Goal: Task Accomplishment & Management: Manage account settings

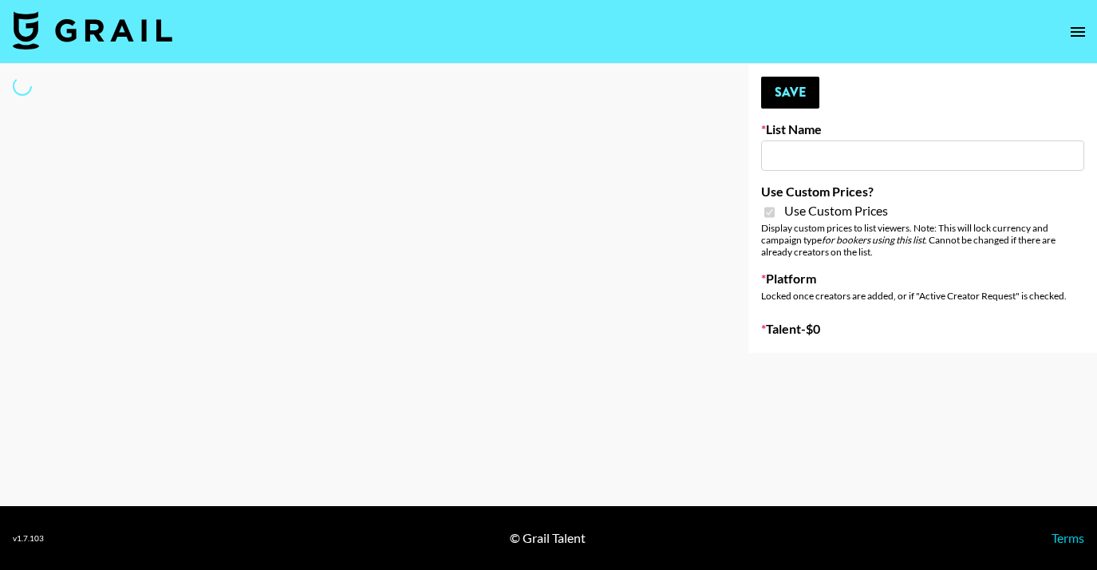
type input "Ladder ([DATE]) IG"
checkbox input "true"
select select "Song"
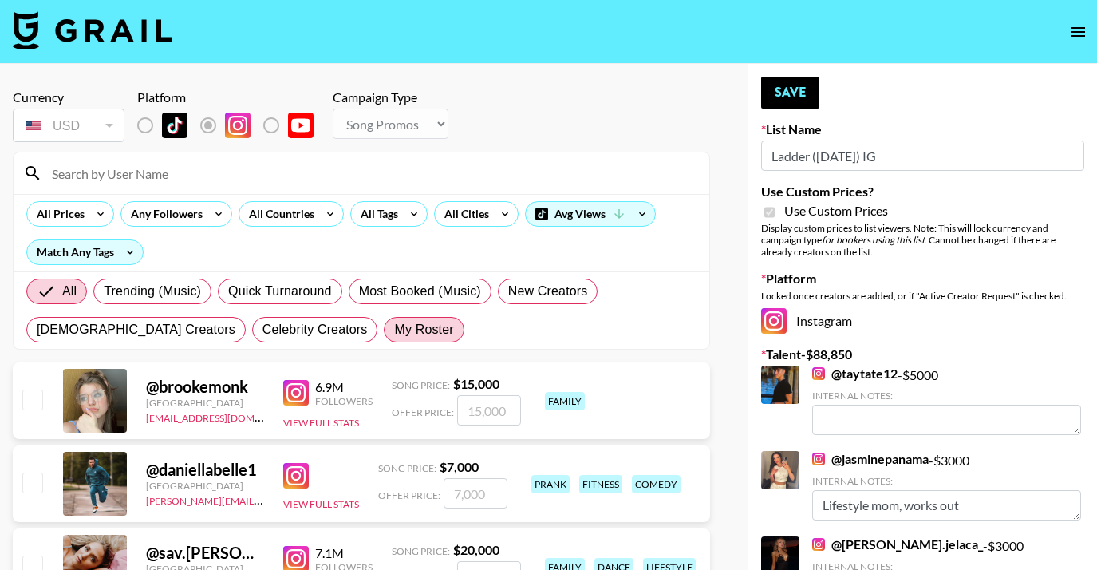
click at [394, 321] on span "My Roster" at bounding box center [423, 329] width 59 height 19
click at [394, 329] on input "My Roster" at bounding box center [394, 329] width 0 height 0
radio input "true"
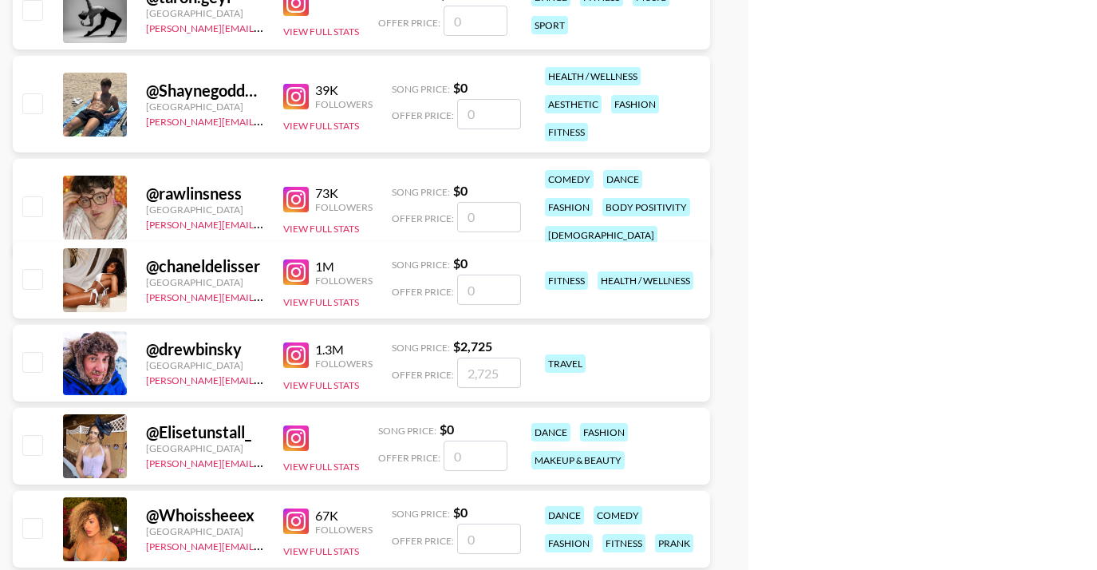
scroll to position [3815, 0]
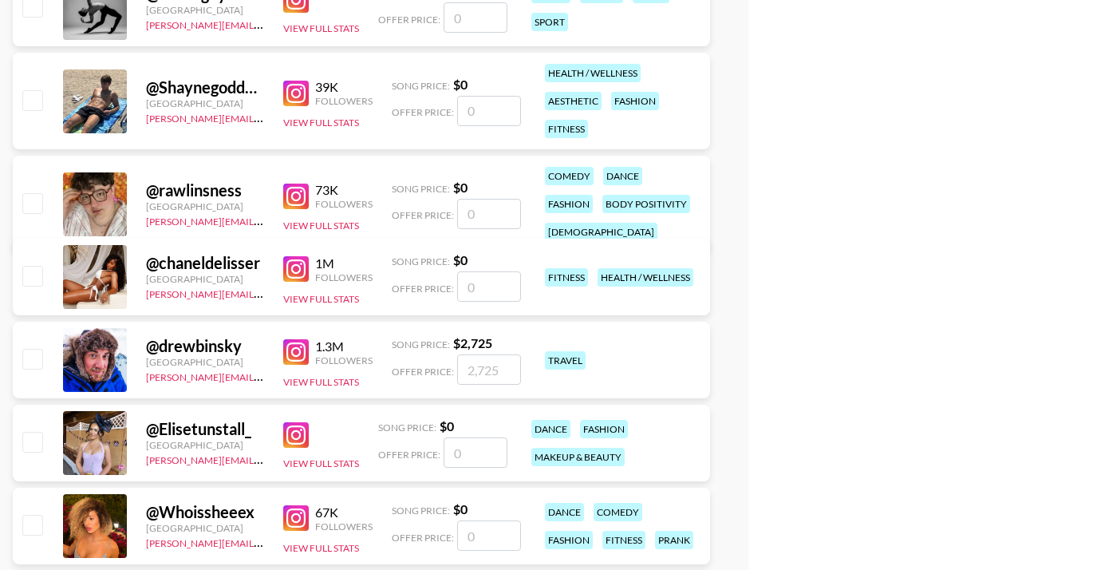
click at [36, 278] on input "checkbox" at bounding box center [31, 275] width 19 height 19
click at [463, 296] on input "number" at bounding box center [489, 286] width 64 height 30
click at [472, 287] on input "number" at bounding box center [489, 286] width 64 height 30
checkbox input "true"
type input "7000"
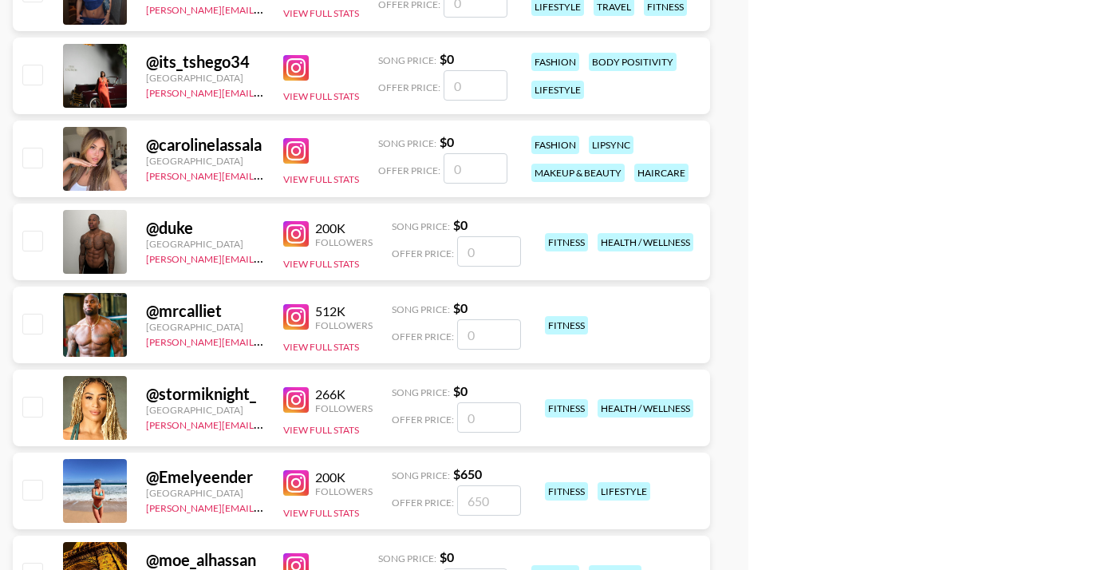
scroll to position [5780, 0]
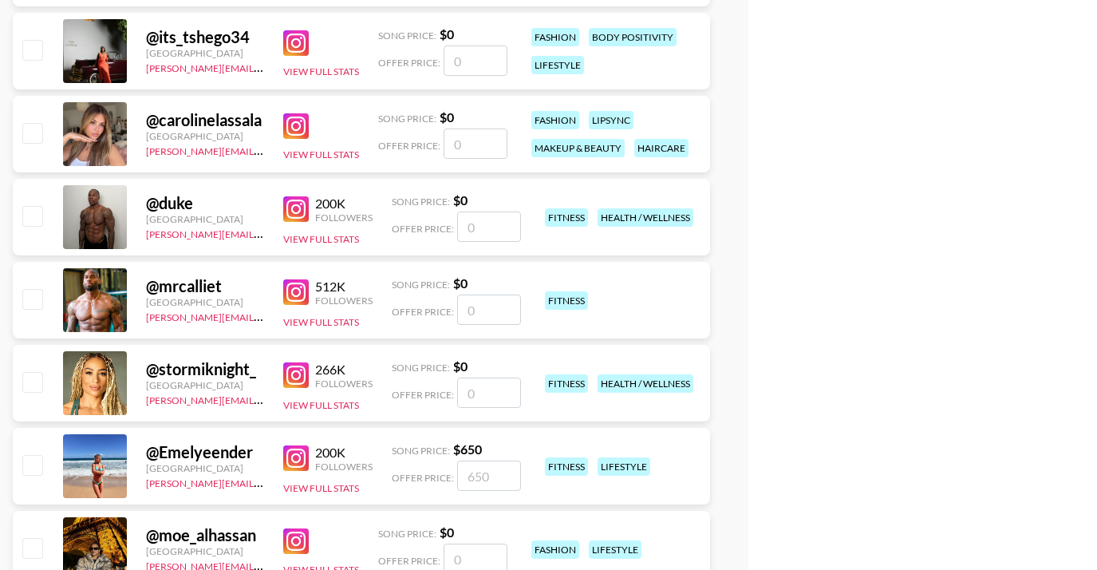
click at [40, 376] on input "checkbox" at bounding box center [31, 381] width 19 height 19
click at [478, 386] on input "number" at bounding box center [489, 392] width 64 height 30
checkbox input "true"
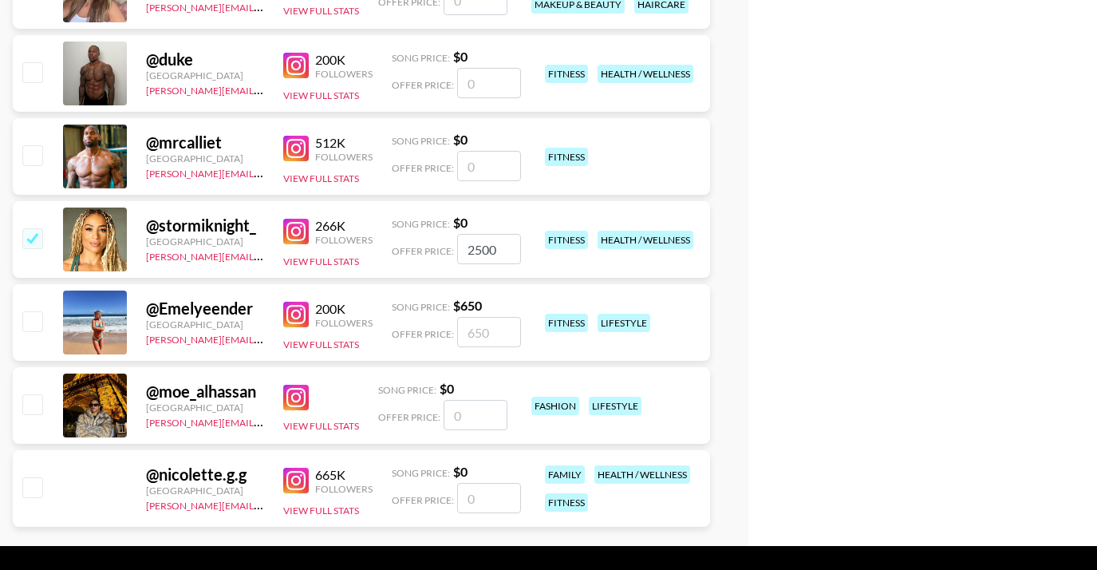
scroll to position [5963, 0]
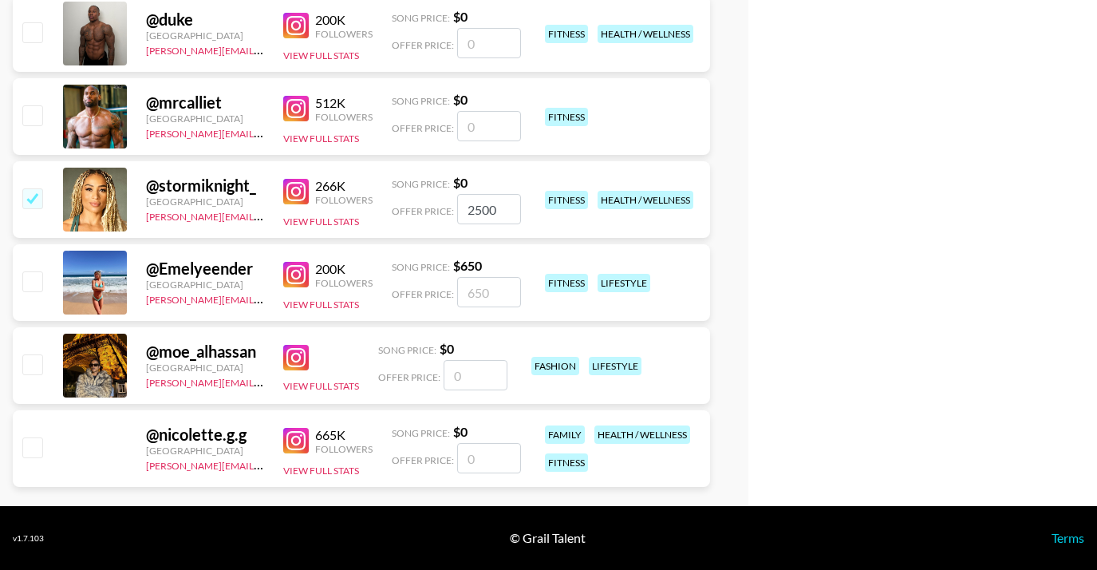
type input "2500"
click at [37, 281] on input "checkbox" at bounding box center [31, 280] width 19 height 19
checkbox input "true"
drag, startPoint x: 489, startPoint y: 298, endPoint x: 427, endPoint y: 298, distance: 62.2
click at [430, 298] on div "Offer Price: 650" at bounding box center [456, 292] width 129 height 30
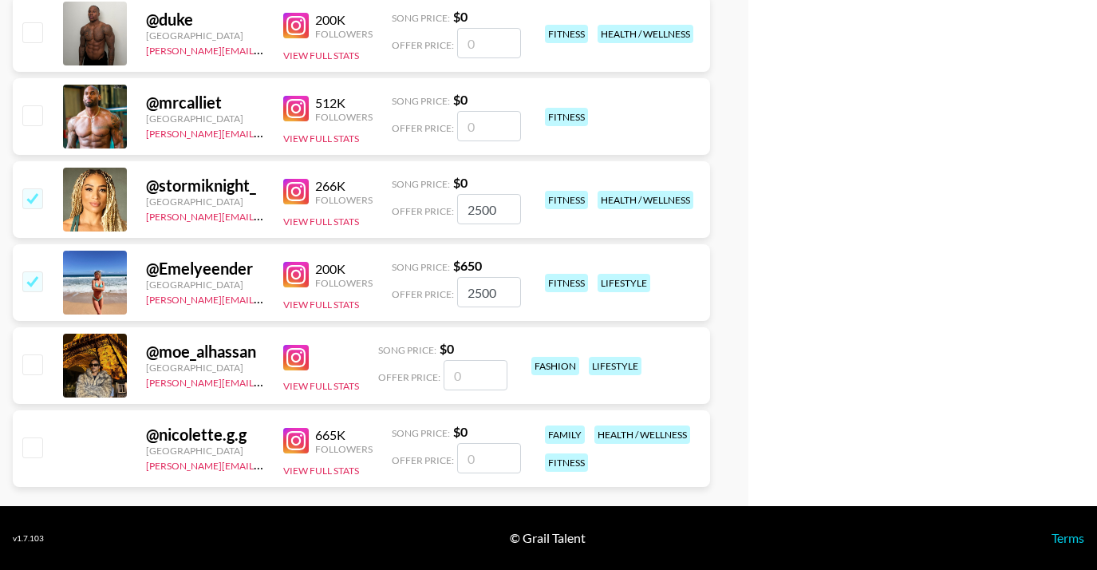
type input "2500"
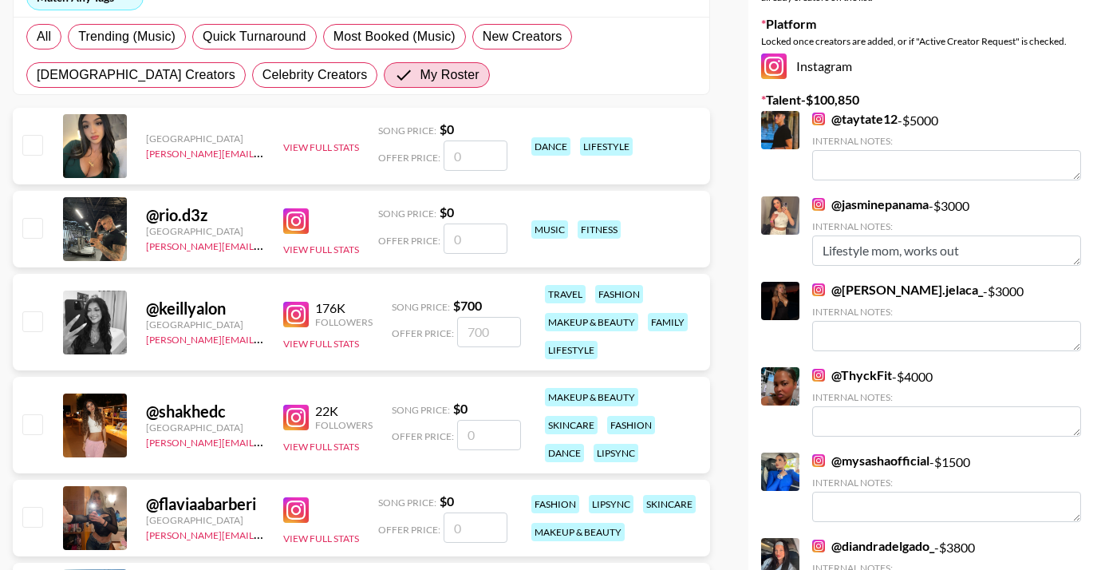
scroll to position [0, 0]
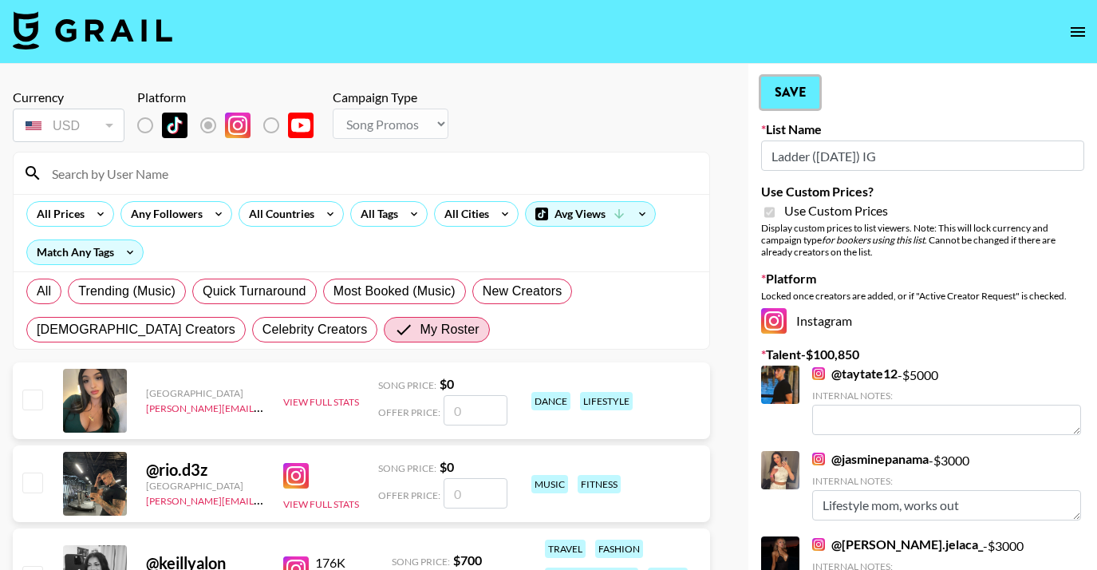
click at [798, 97] on button "Save" at bounding box center [790, 93] width 58 height 32
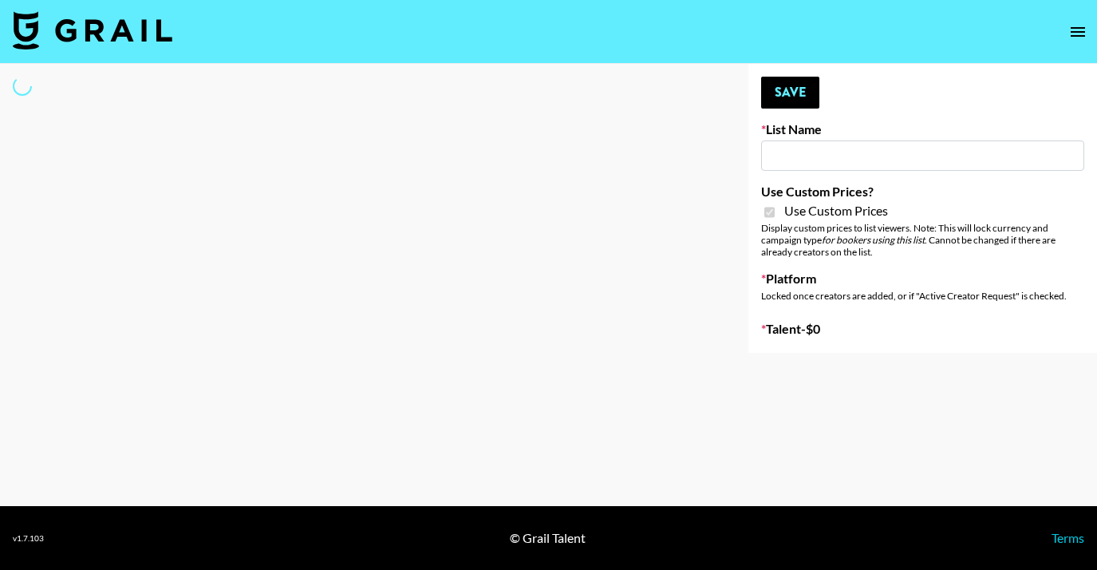
type input "Amaxy Beauty"
checkbox input "true"
select select "Brand"
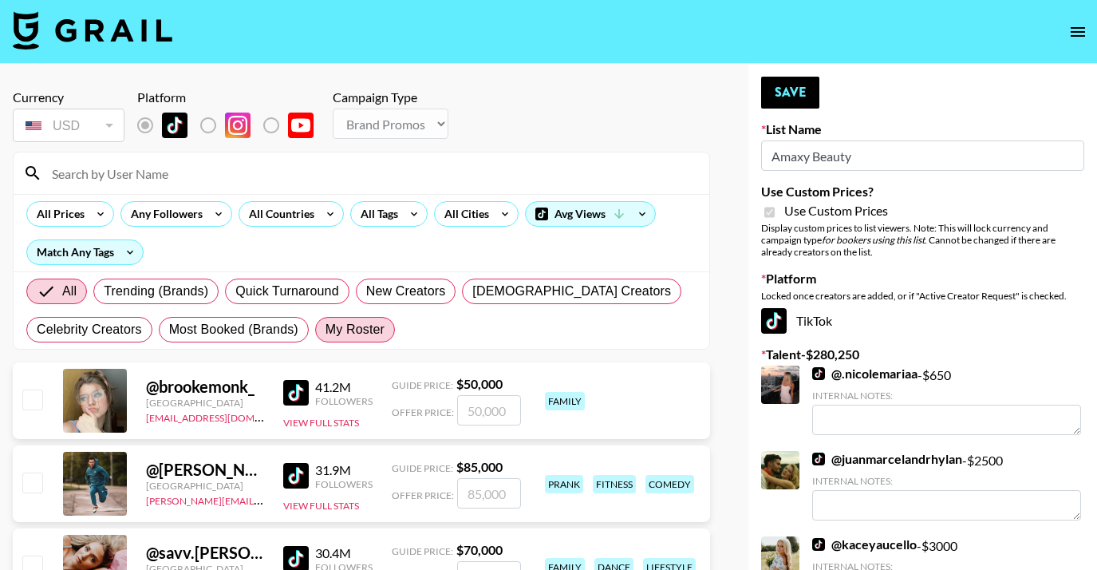
click at [358, 331] on span "My Roster" at bounding box center [354, 329] width 59 height 19
click at [325, 329] on input "My Roster" at bounding box center [325, 329] width 0 height 0
radio input "true"
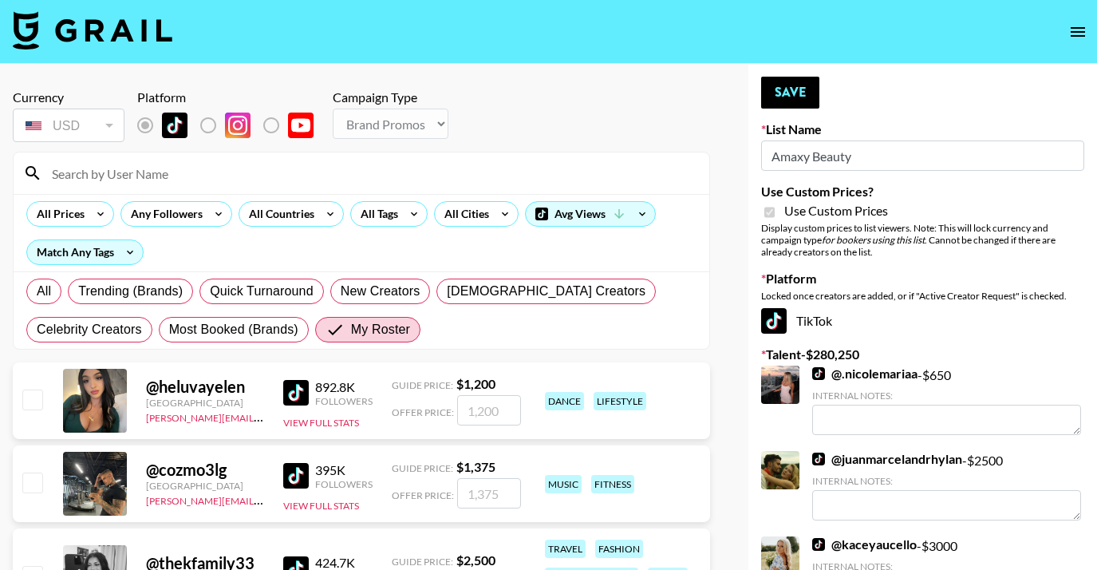
click at [34, 401] on input "checkbox" at bounding box center [31, 398] width 19 height 19
checkbox input "true"
drag, startPoint x: 497, startPoint y: 420, endPoint x: 439, endPoint y: 419, distance: 58.3
click at [439, 419] on div "Offer Price: 1200" at bounding box center [456, 410] width 129 height 30
drag, startPoint x: 511, startPoint y: 406, endPoint x: 449, endPoint y: 405, distance: 62.2
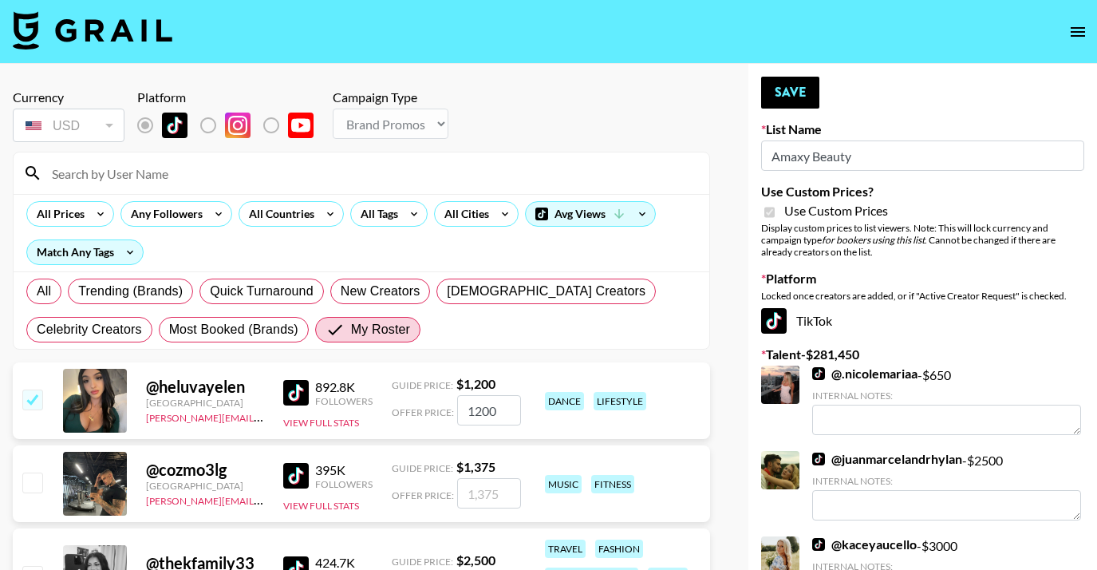
click at [449, 405] on div "Offer Price: 1200" at bounding box center [456, 410] width 129 height 30
type input "4000"
click at [566, 152] on div at bounding box center [362, 172] width 696 height 41
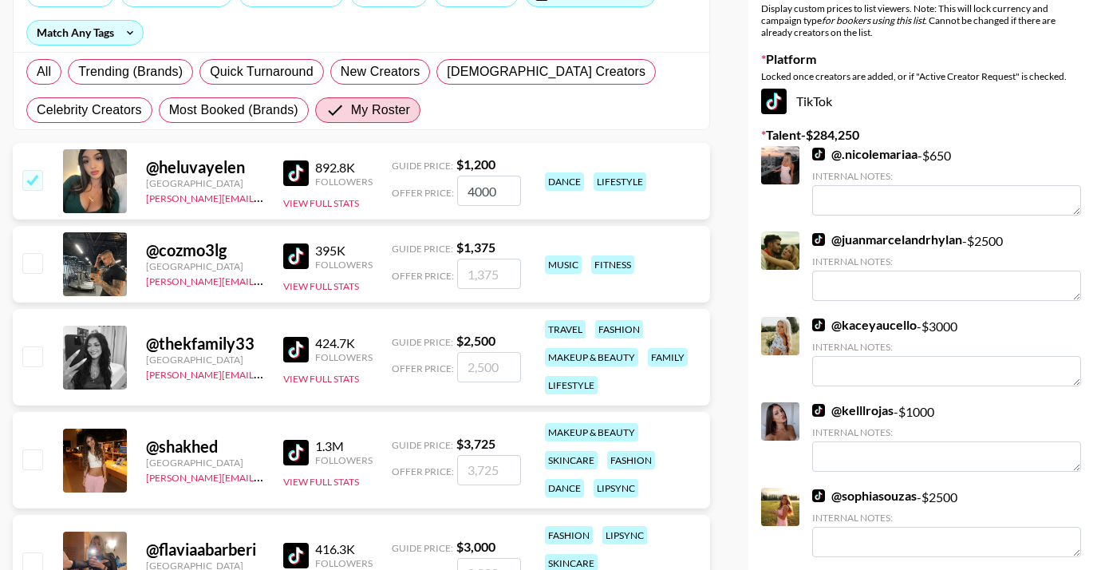
scroll to position [220, 0]
click at [44, 354] on div "@ thekfamily33 United States archie@grail-talent.com 424.7K Followers View Full…" at bounding box center [361, 356] width 697 height 97
click at [35, 353] on input "checkbox" at bounding box center [31, 354] width 19 height 19
checkbox input "true"
drag, startPoint x: 496, startPoint y: 361, endPoint x: 446, endPoint y: 361, distance: 50.3
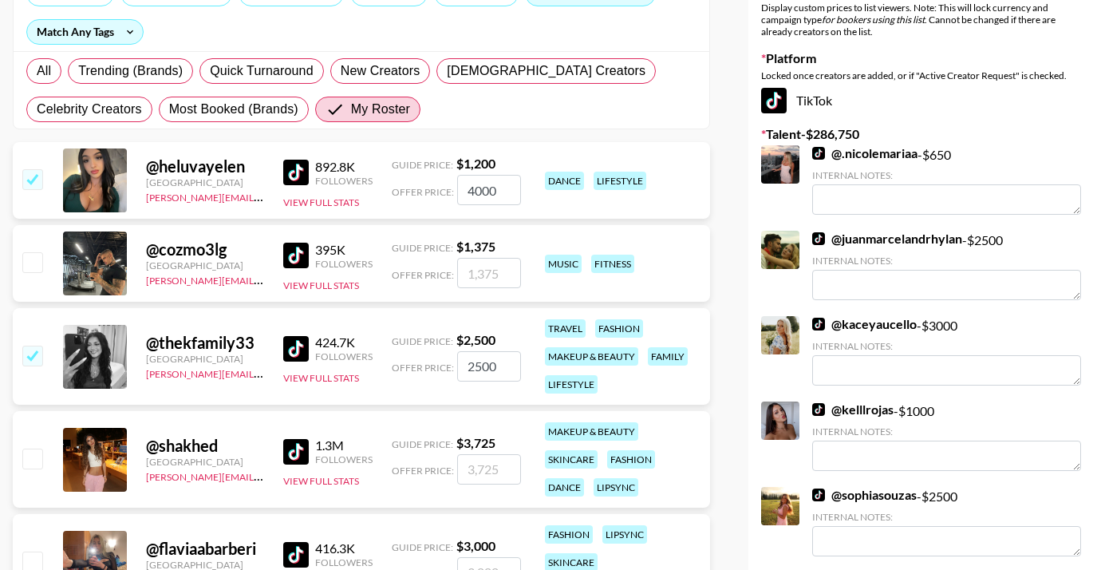
click at [451, 361] on div "Offer Price: 2500" at bounding box center [456, 366] width 129 height 30
type input "3000"
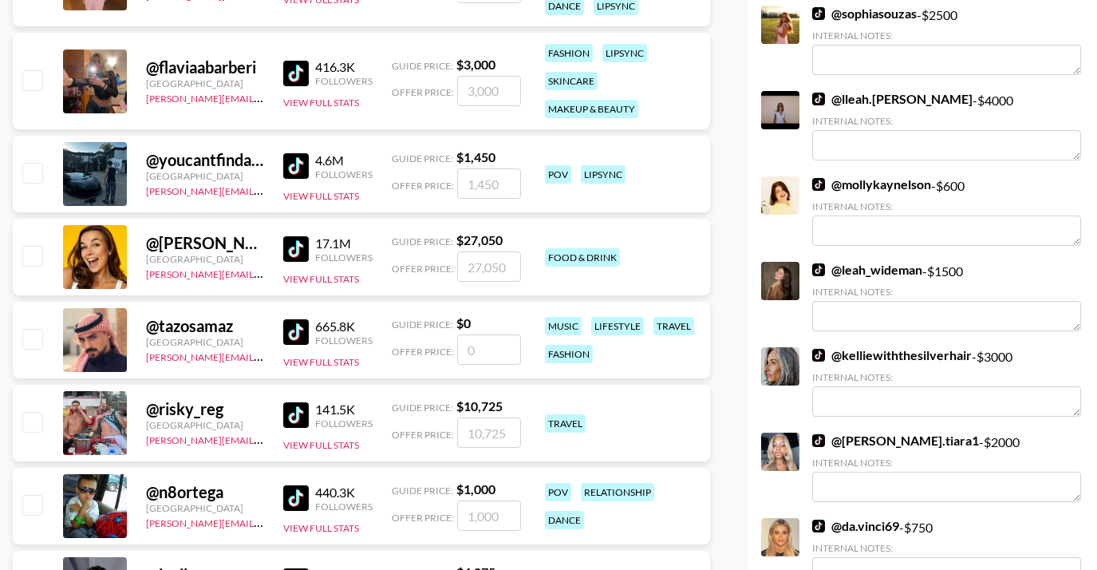
scroll to position [700, 0]
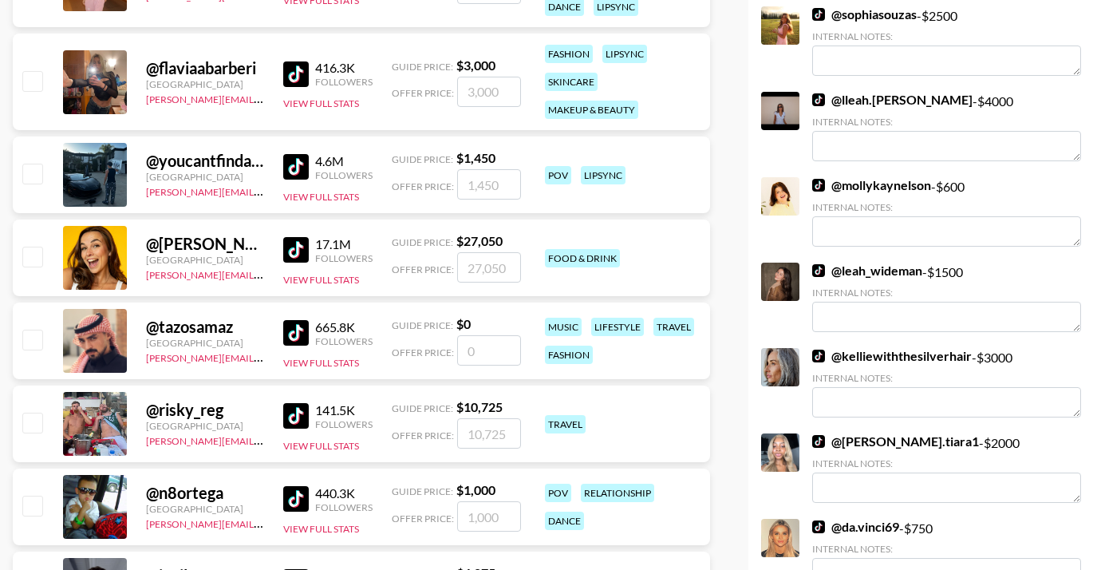
click at [34, 254] on input "checkbox" at bounding box center [31, 255] width 19 height 19
checkbox input "true"
type input "27050"
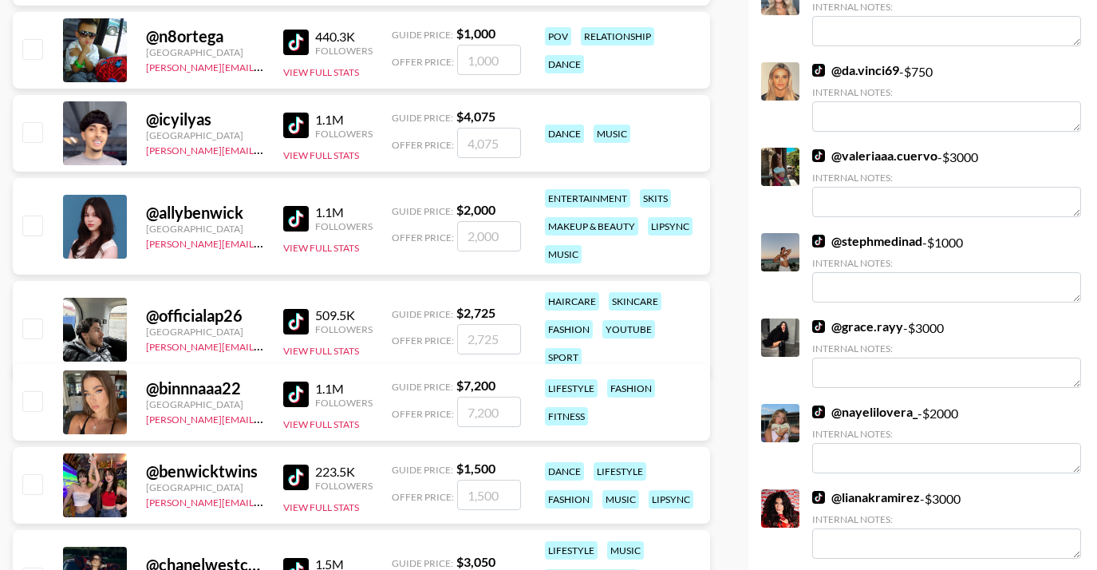
scroll to position [1216, 0]
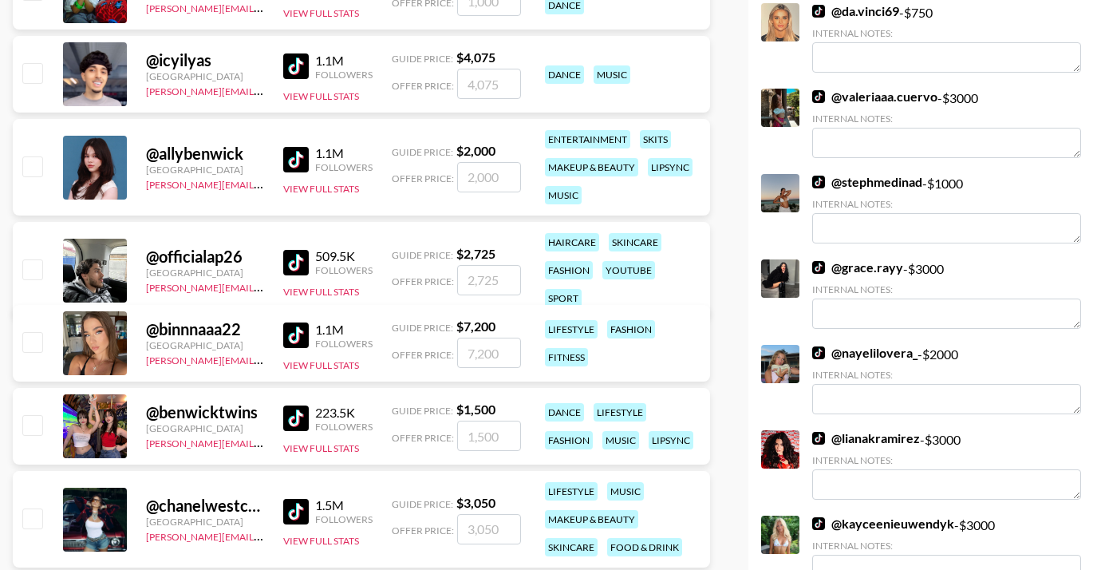
click at [33, 343] on input "checkbox" at bounding box center [31, 341] width 19 height 19
checkbox input "true"
type input "7200"
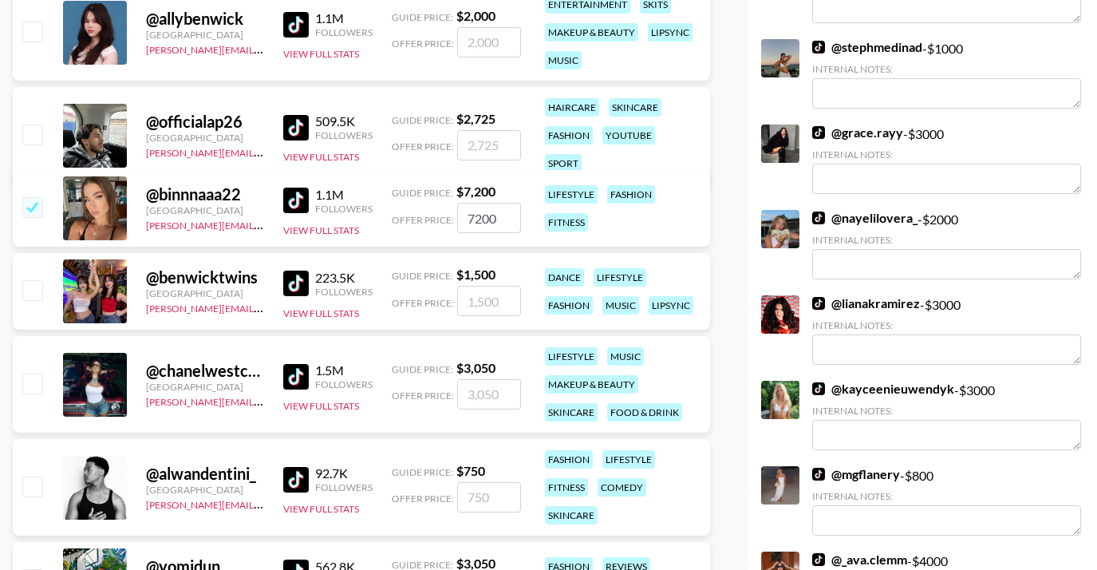
scroll to position [1349, 0]
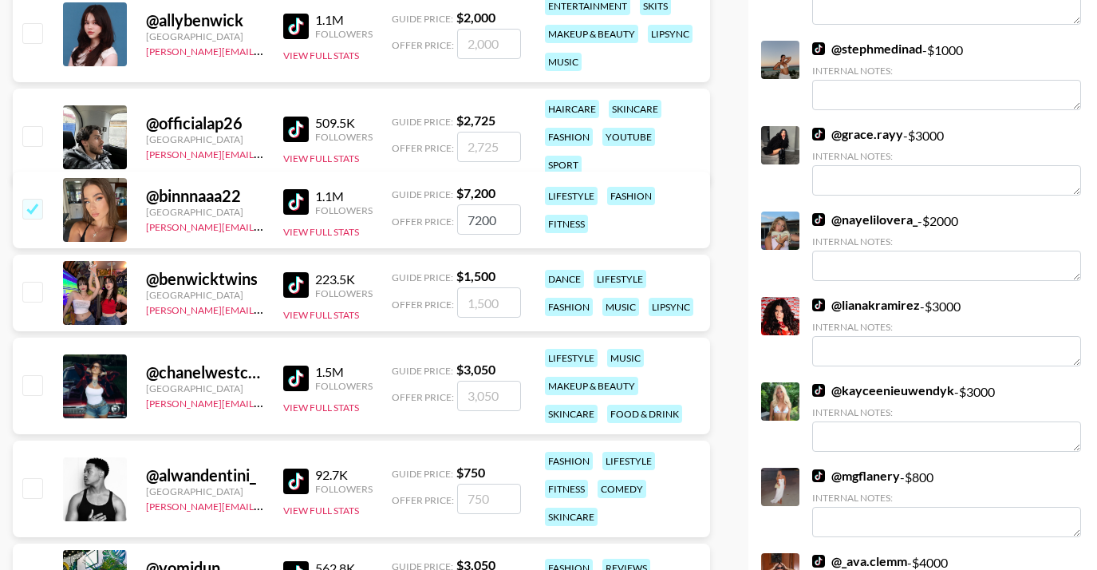
click at [37, 386] on input "checkbox" at bounding box center [31, 384] width 19 height 19
checkbox input "true"
type input "3050"
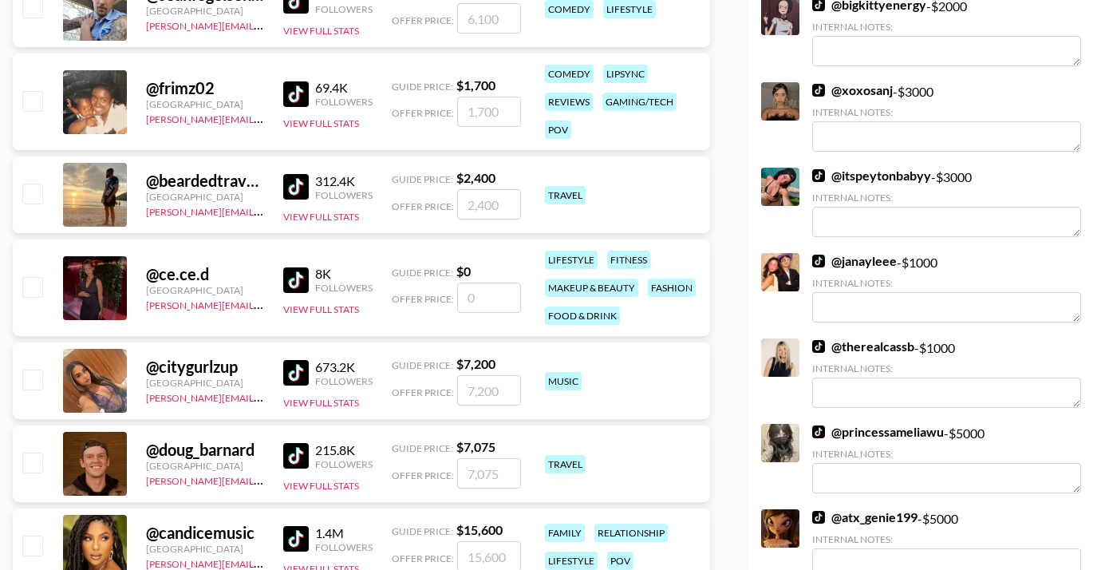
scroll to position [2675, 0]
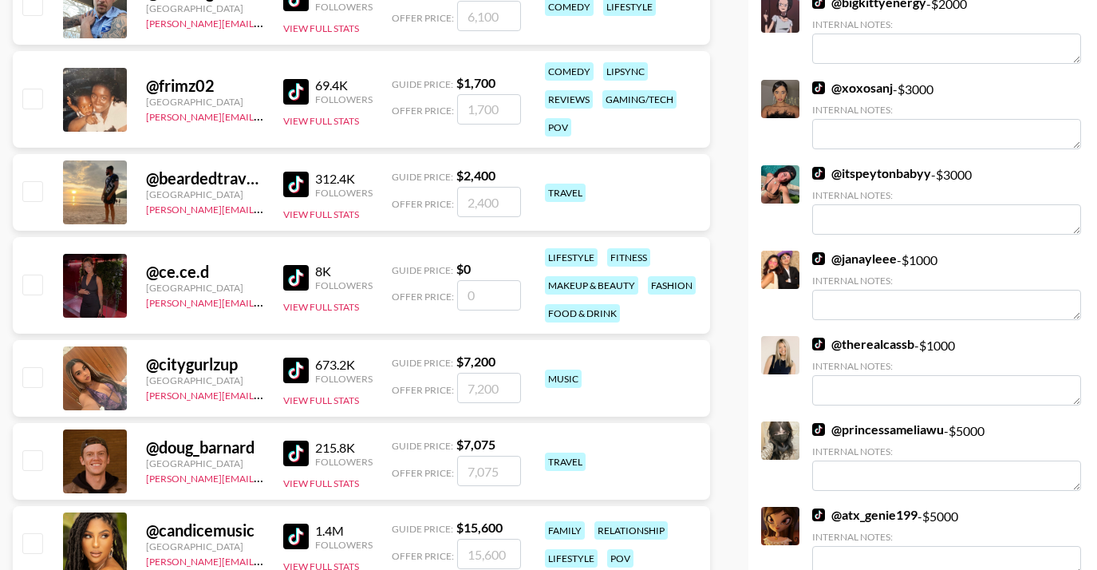
click at [35, 379] on input "checkbox" at bounding box center [31, 376] width 19 height 19
checkbox input "true"
type input "7200"
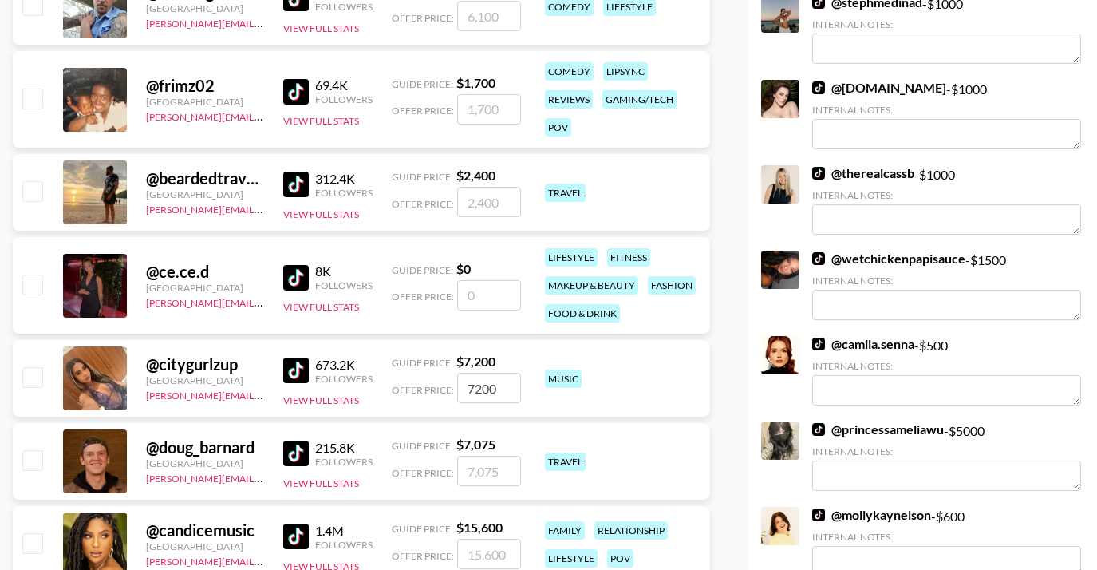
checkbox input "false"
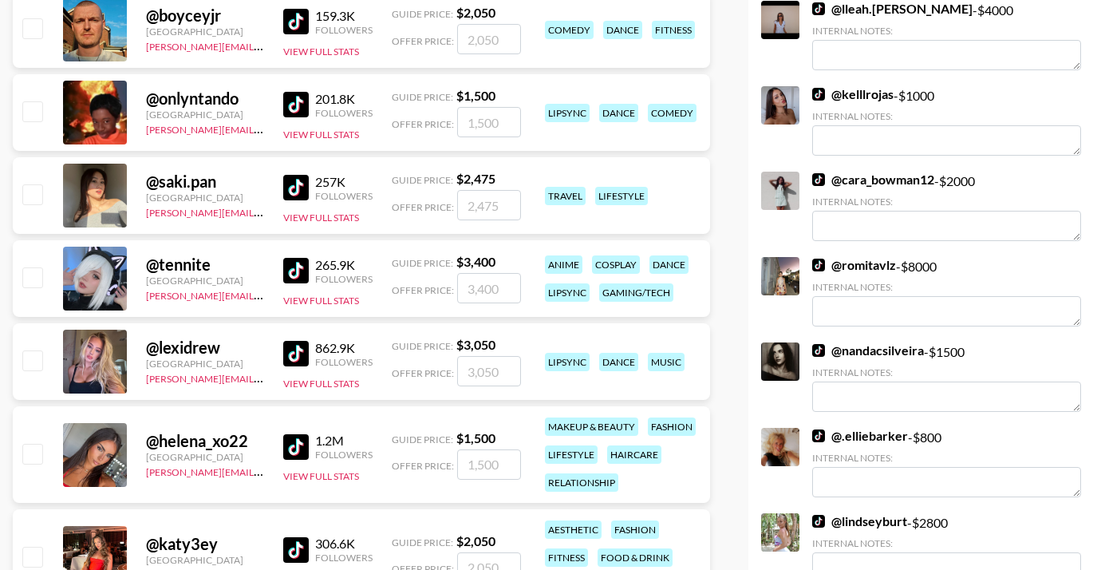
scroll to position [4843, 0]
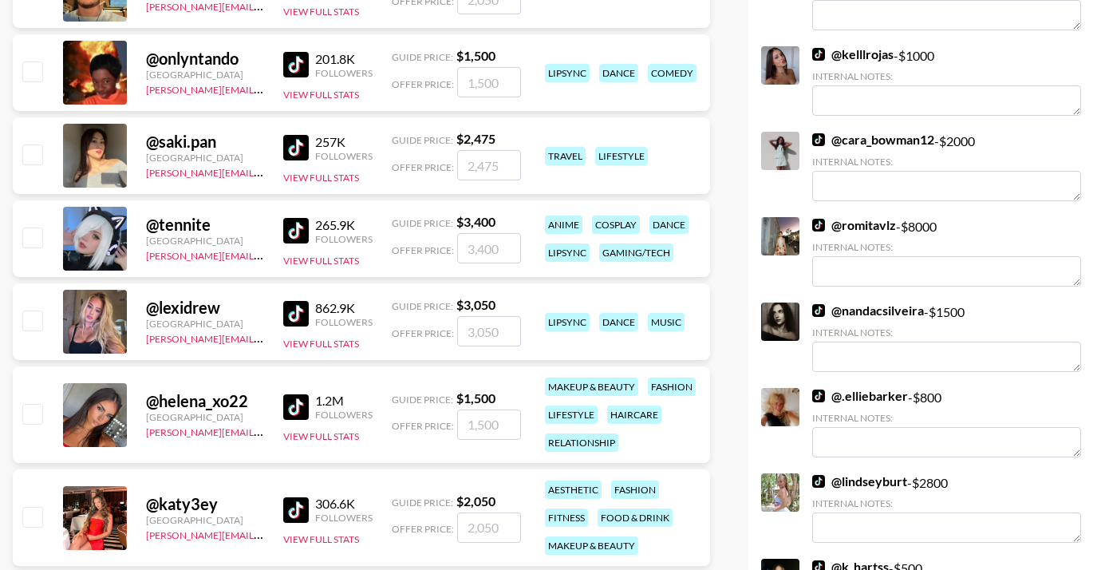
click at [35, 317] on input "checkbox" at bounding box center [31, 319] width 19 height 19
checkbox input "true"
type input "3050"
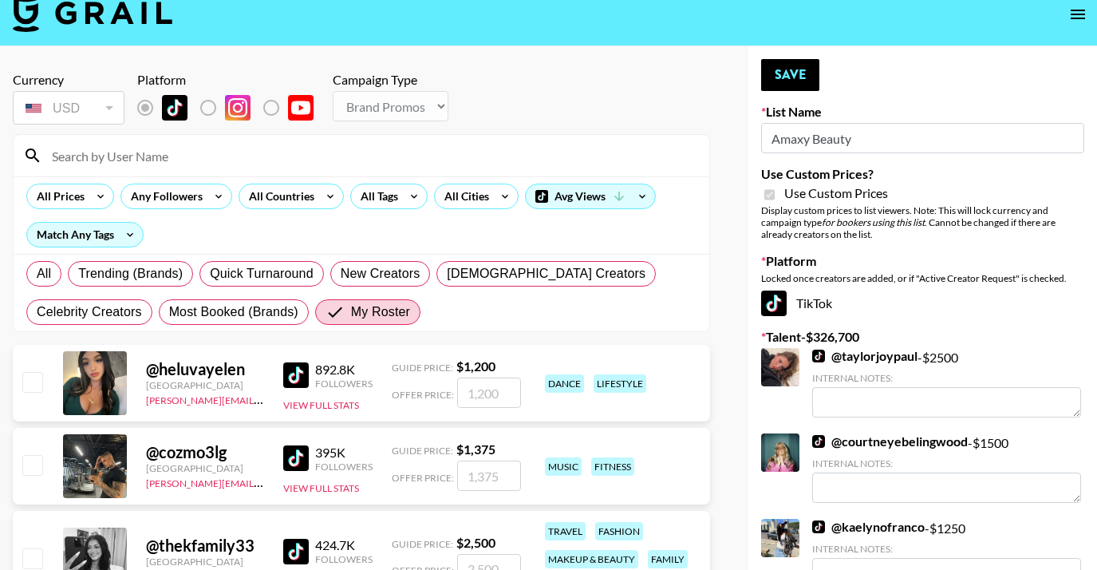
scroll to position [0, 0]
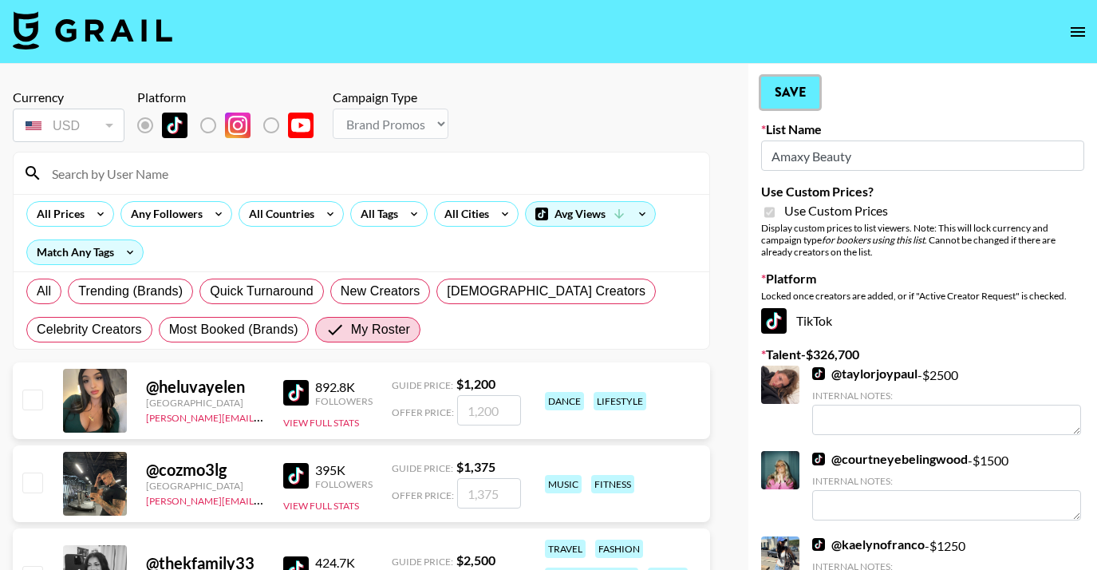
click at [810, 104] on button "Save" at bounding box center [790, 93] width 58 height 32
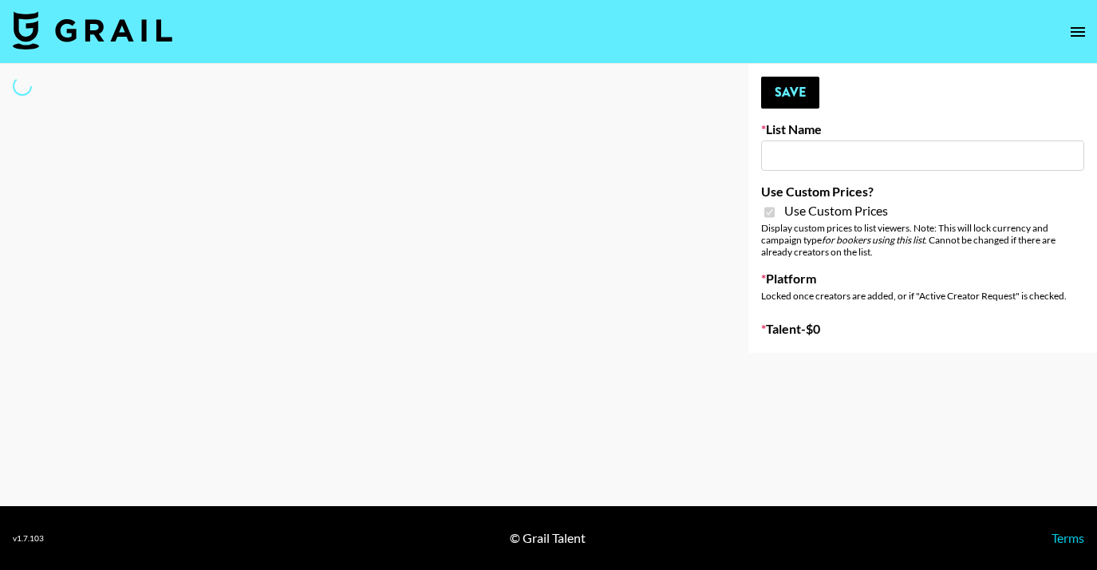
type input "Sleep & Glow"
checkbox input "true"
select select "Brand"
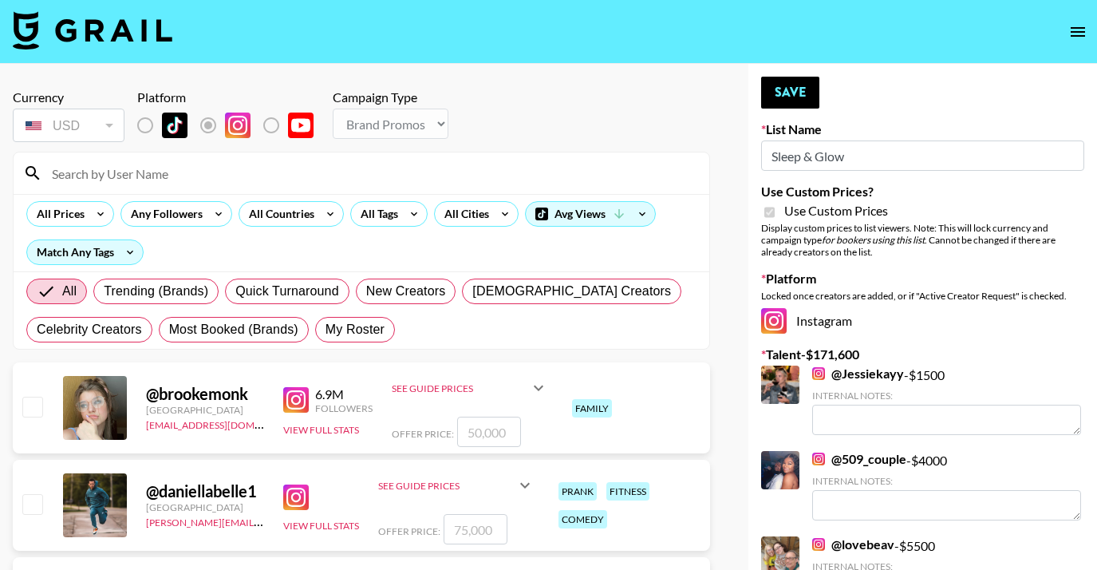
click at [376, 315] on div "All Trending (Brands) Quick Turnaround New Creators LGBTQIA+ Creators Celebrity…" at bounding box center [361, 310] width 676 height 77
click at [361, 339] on label "My Roster" at bounding box center [355, 330] width 80 height 26
click at [325, 329] on input "My Roster" at bounding box center [325, 329] width 0 height 0
radio input "true"
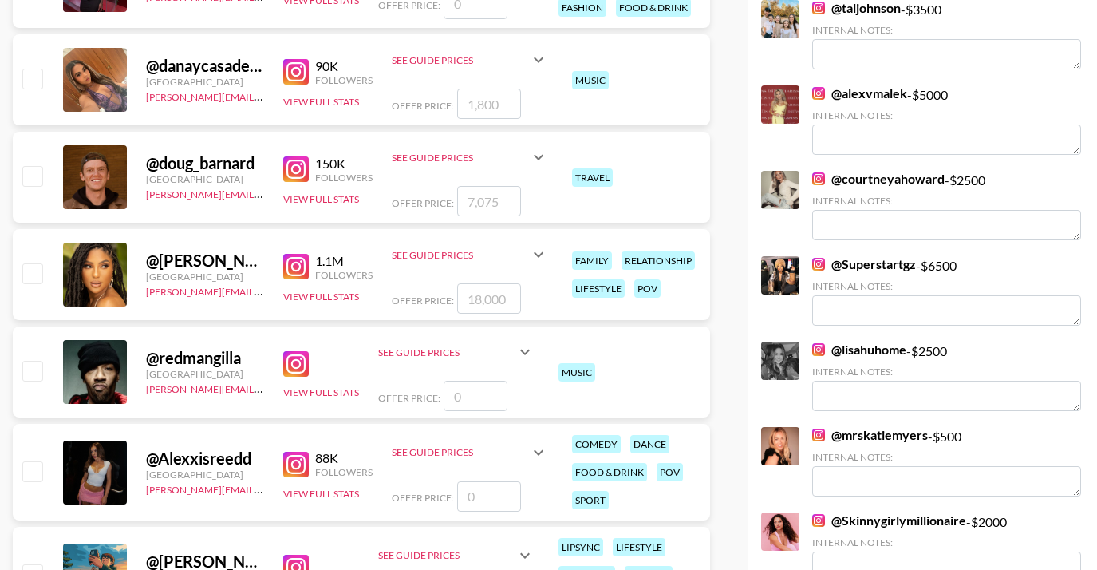
scroll to position [3310, 0]
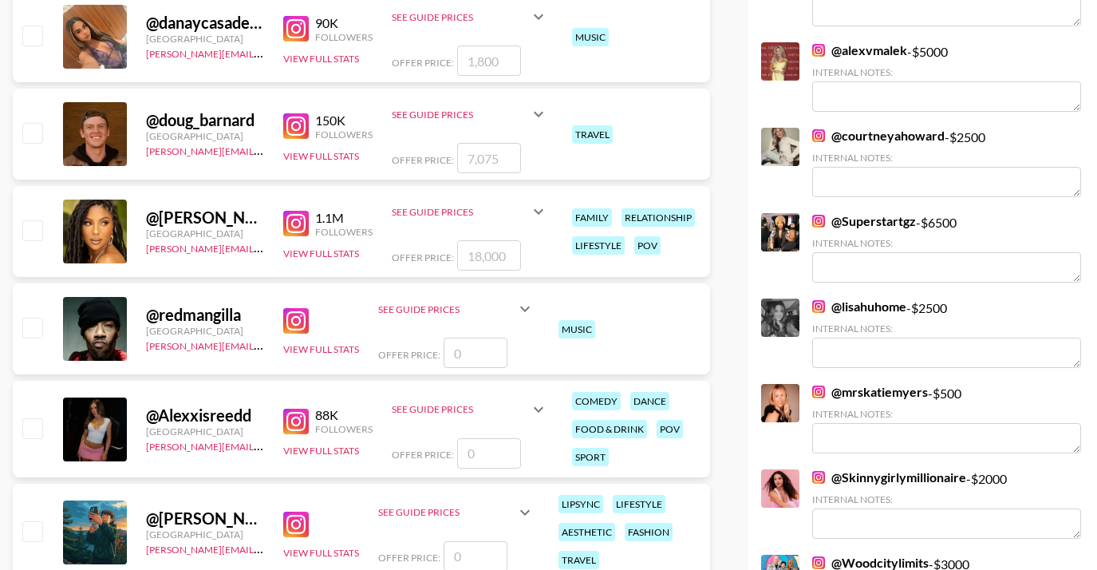
click at [36, 228] on input "checkbox" at bounding box center [31, 229] width 19 height 19
checkbox input "true"
type input "18000"
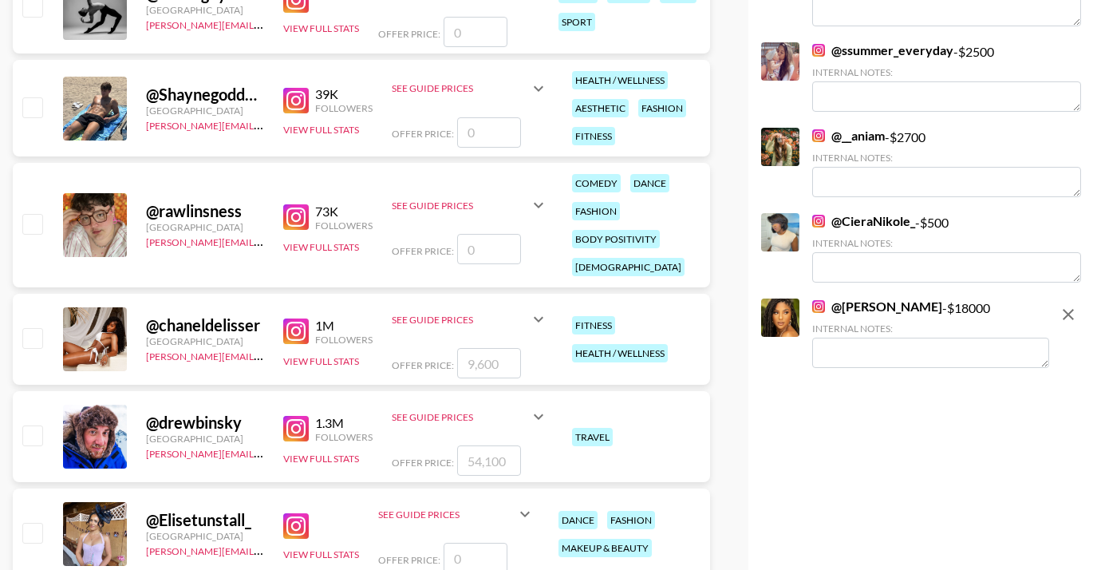
scroll to position [4336, 0]
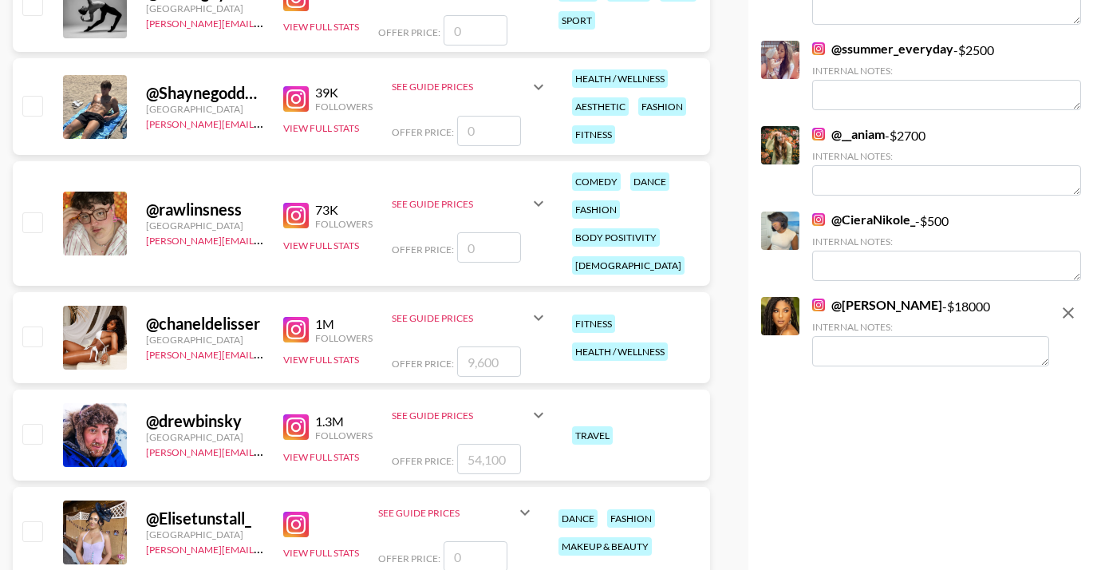
click at [35, 336] on input "checkbox" at bounding box center [31, 335] width 19 height 19
checkbox input "true"
type input "9600"
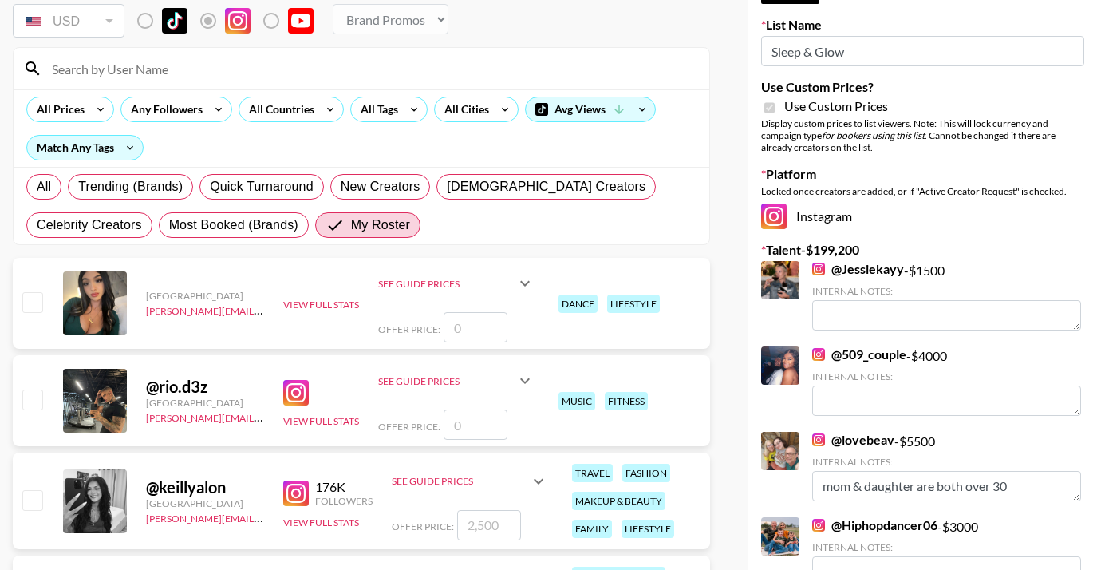
scroll to position [0, 0]
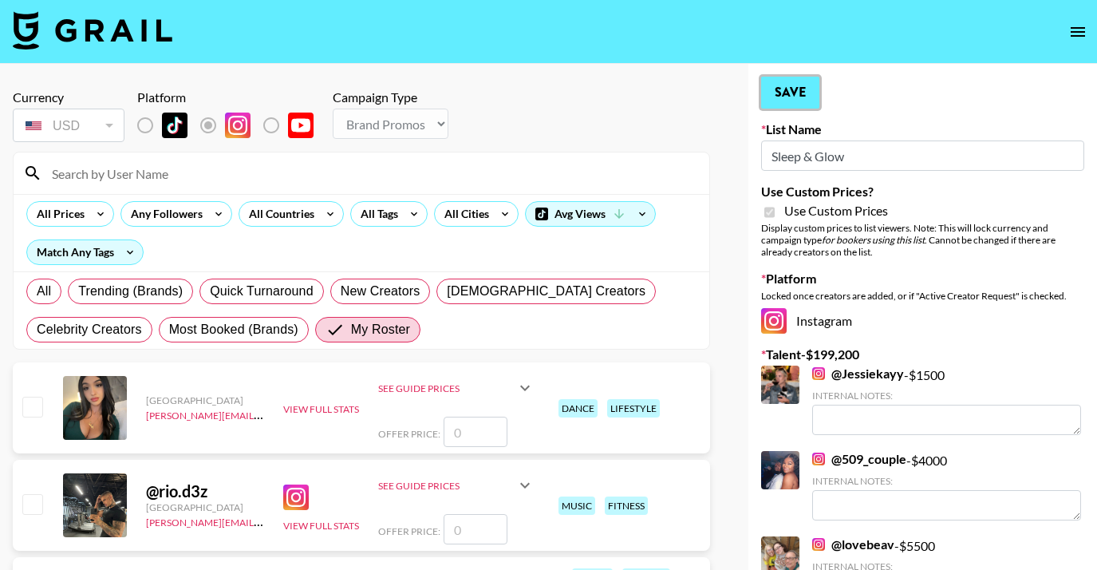
click at [790, 97] on button "Save" at bounding box center [790, 93] width 58 height 32
